Goal: Navigation & Orientation: Find specific page/section

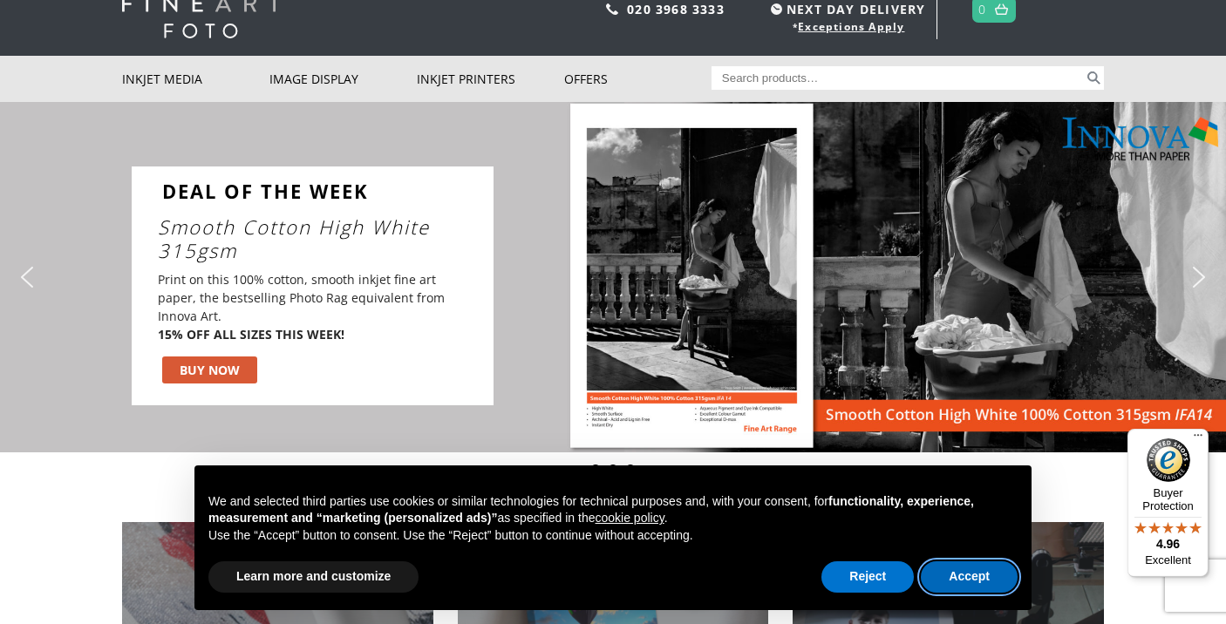
click at [964, 579] on button "Accept" at bounding box center [969, 577] width 97 height 31
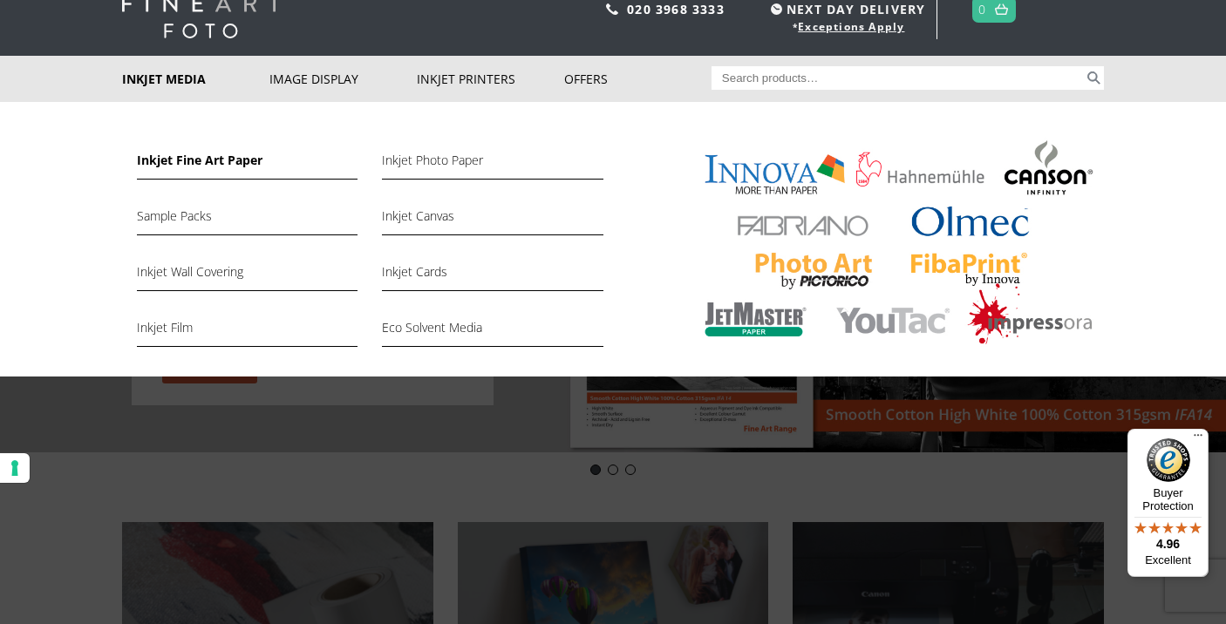
click at [190, 160] on link "Inkjet Fine Art Paper" at bounding box center [247, 165] width 221 height 30
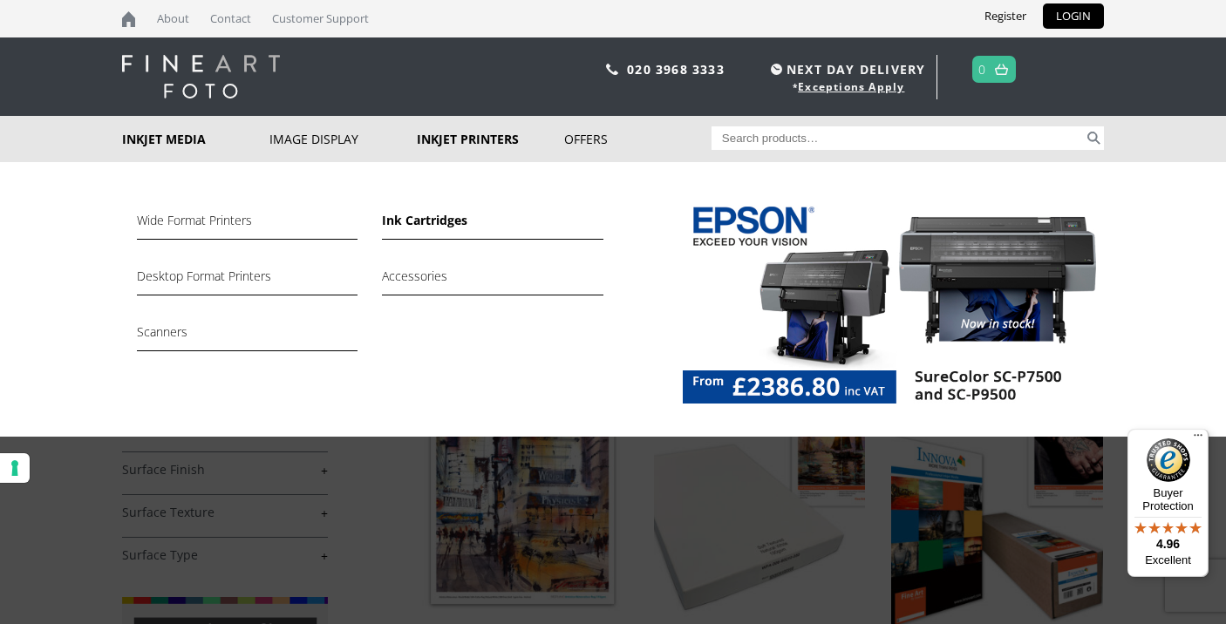
click at [433, 218] on link "Ink Cartridges" at bounding box center [492, 225] width 221 height 30
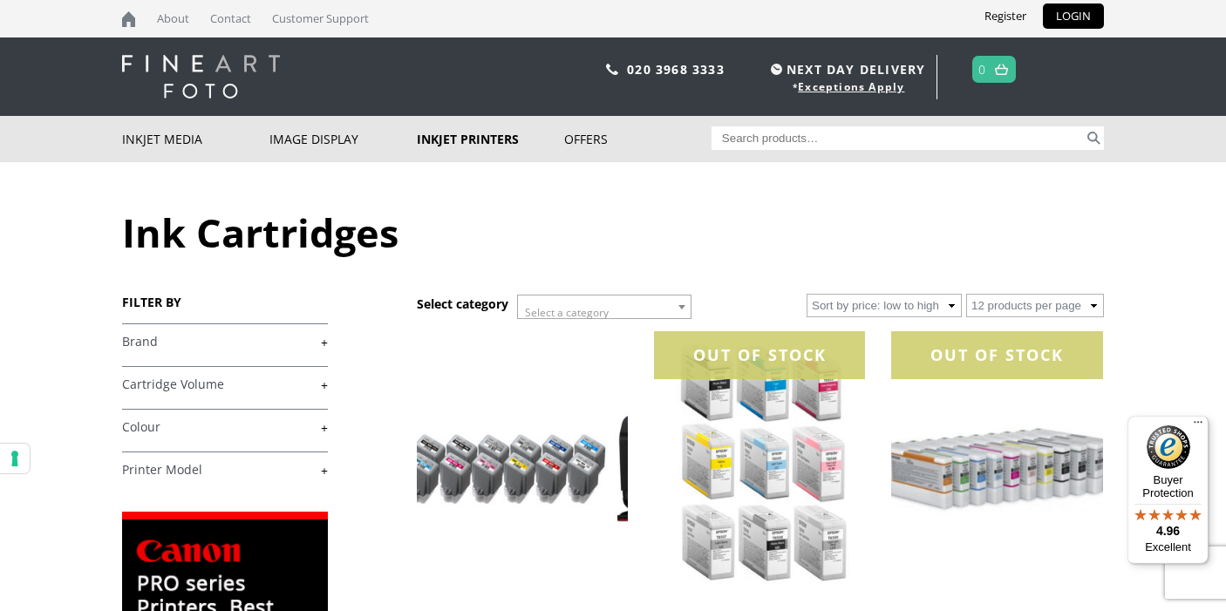
click at [664, 304] on span "Select a category" at bounding box center [604, 313] width 173 height 35
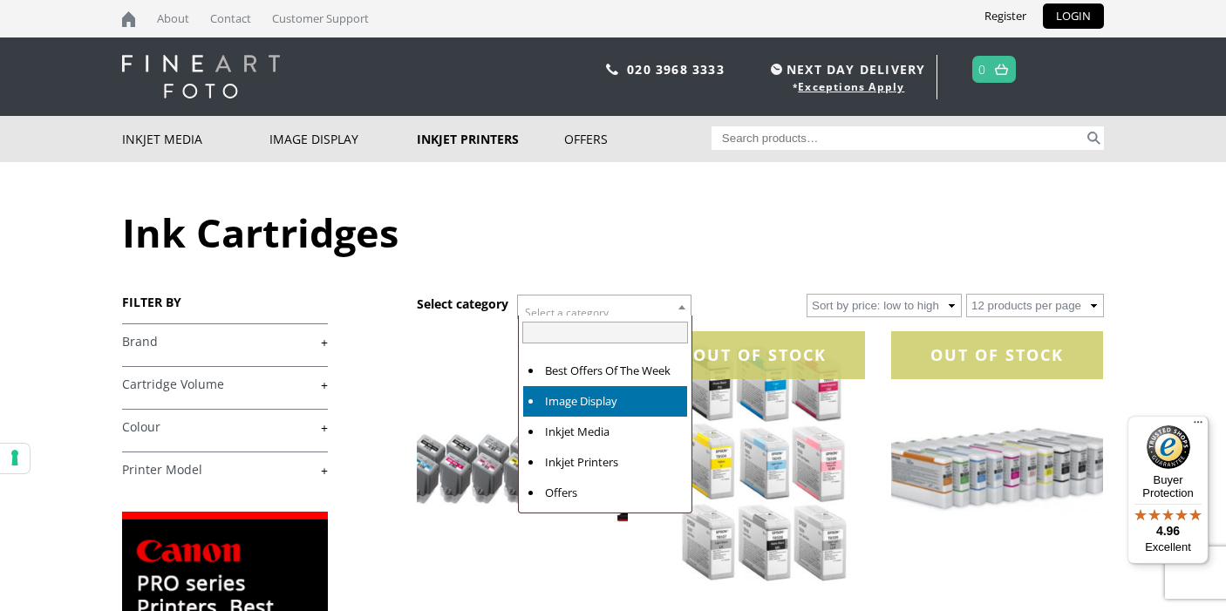
select select "image-display"
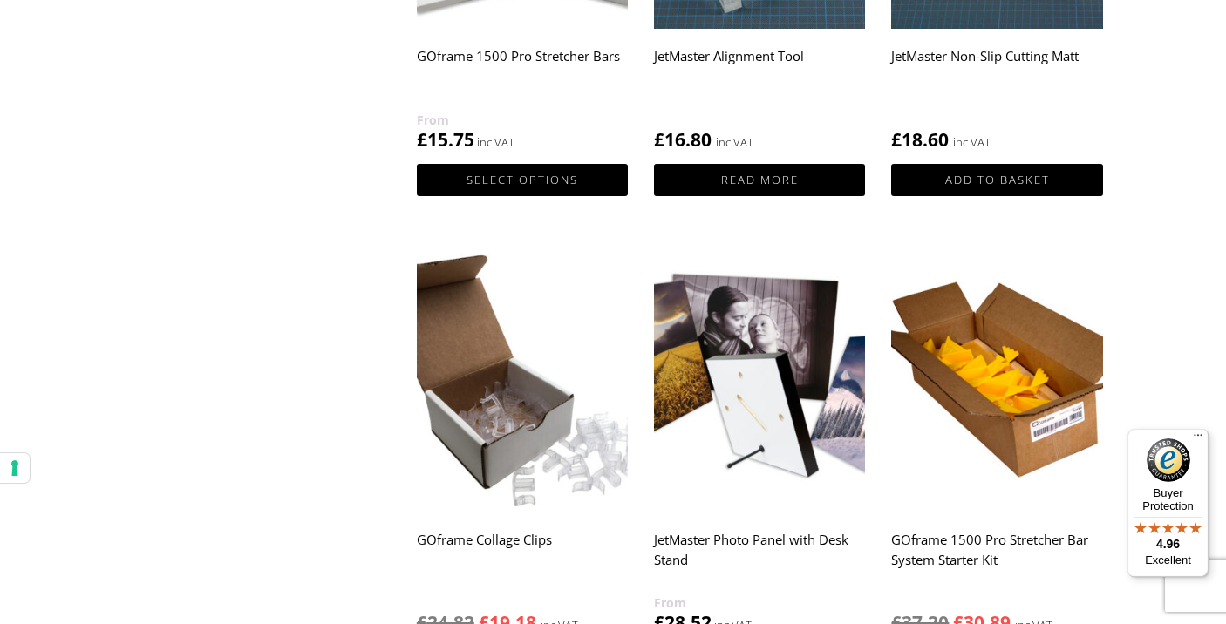
scroll to position [1674, 0]
